Goal: Task Accomplishment & Management: Manage account settings

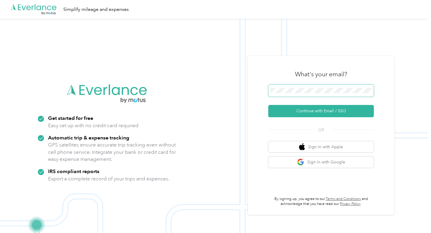
click at [280, 88] on span at bounding box center [320, 91] width 105 height 12
click at [289, 113] on button "Continue with Email / SSO" at bounding box center [320, 111] width 105 height 12
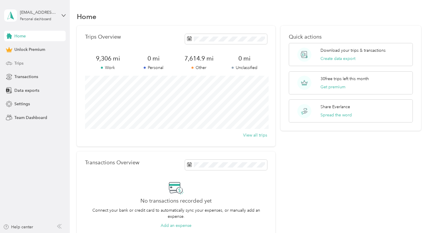
click at [42, 62] on div "Trips" at bounding box center [35, 63] width 62 height 11
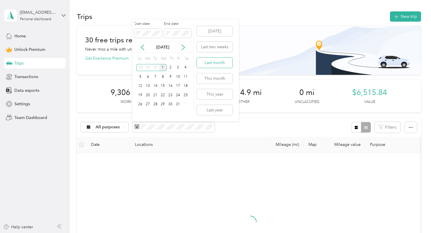
click at [206, 60] on button "Last month" at bounding box center [215, 63] width 36 height 10
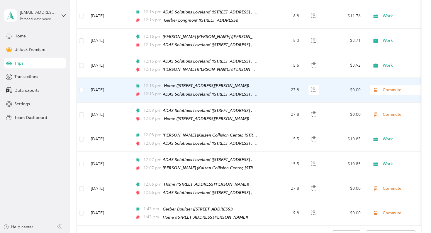
scroll to position [577, 0]
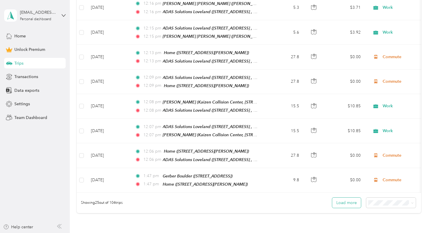
click at [346, 198] on button "Load more" at bounding box center [346, 203] width 29 height 10
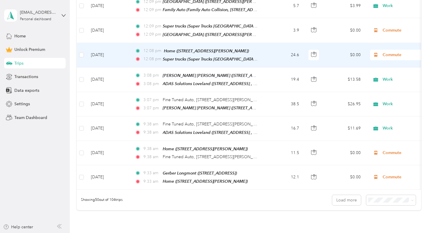
scroll to position [1199, 0]
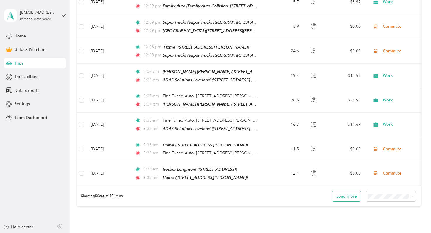
click at [349, 192] on button "Load more" at bounding box center [346, 197] width 29 height 10
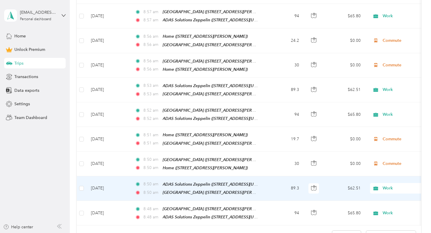
scroll to position [1777, 0]
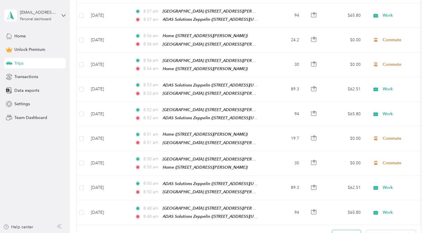
click at [354, 231] on button "Load more" at bounding box center [346, 236] width 29 height 10
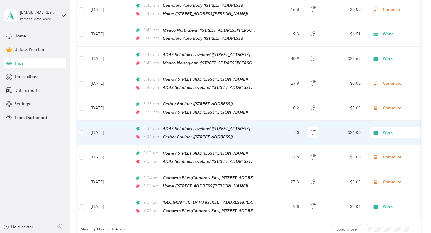
scroll to position [2400, 0]
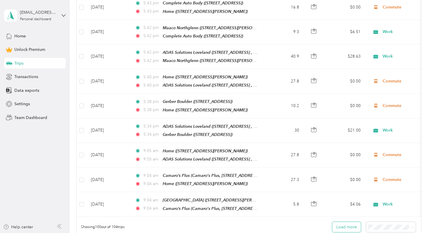
click at [351, 222] on button "Load more" at bounding box center [346, 227] width 29 height 10
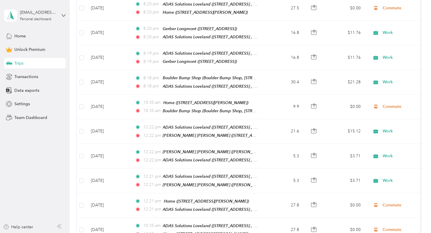
scroll to position [0, 0]
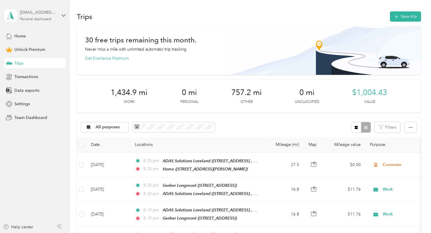
click at [52, 18] on div "[EMAIL_ADDRESS][DOMAIN_NAME] Personal dashboard" at bounding box center [38, 15] width 37 height 12
click at [53, 47] on div "Log out" at bounding box center [65, 48] width 115 height 10
